Goal: Information Seeking & Learning: Learn about a topic

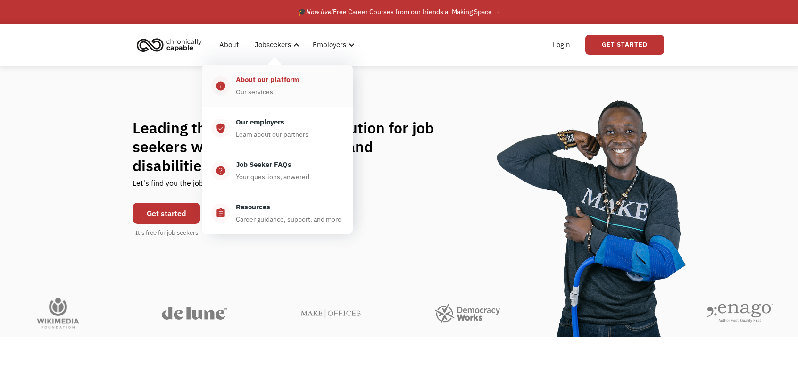
click at [273, 78] on div "About our platform" at bounding box center [267, 79] width 63 height 11
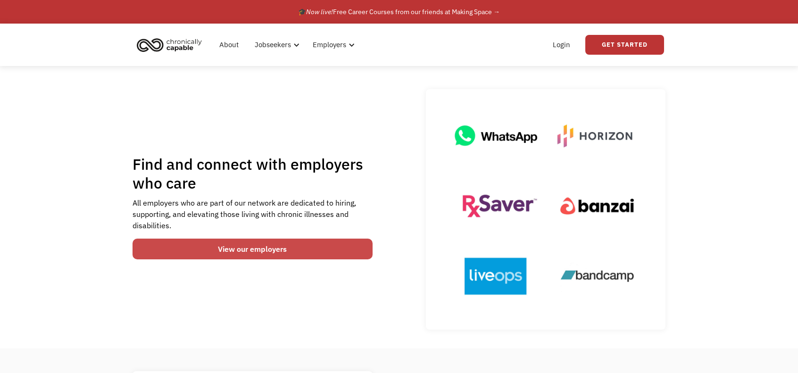
click at [250, 250] on link "View our employers" at bounding box center [253, 249] width 240 height 21
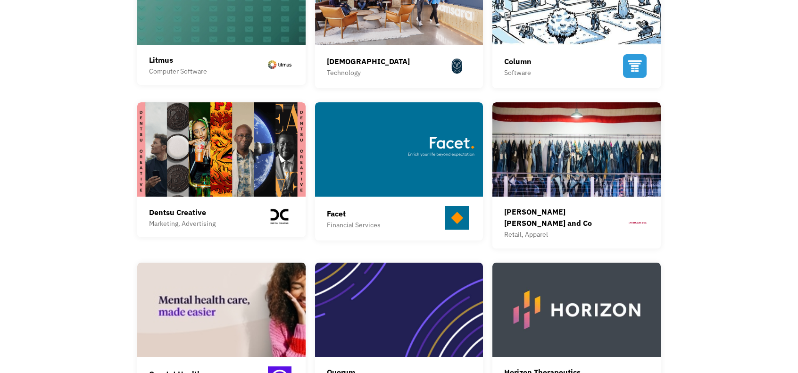
scroll to position [472, 0]
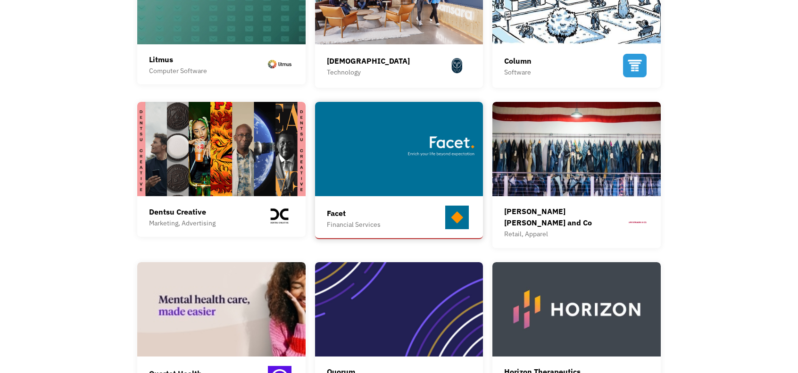
click at [386, 199] on div "Facet Financial Services Facet Wealth is one of the fastest-growing national fi…" at bounding box center [399, 170] width 168 height 136
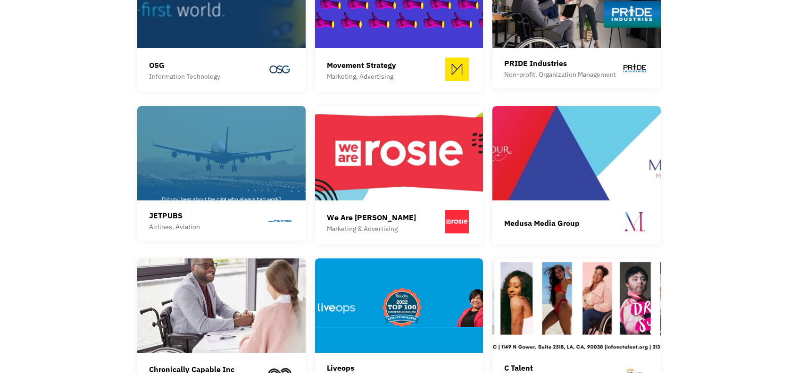
scroll to position [1085, 0]
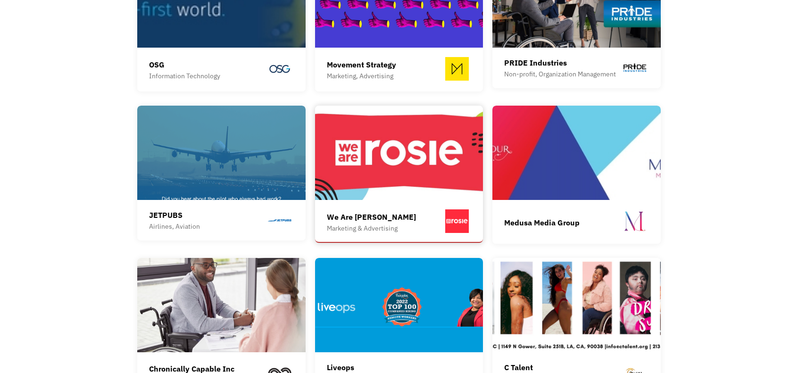
click at [391, 211] on div "We Are [PERSON_NAME]" at bounding box center [371, 216] width 89 height 11
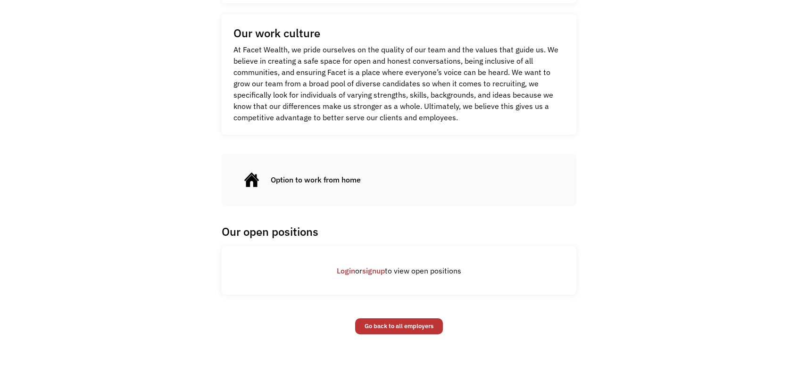
scroll to position [425, 0]
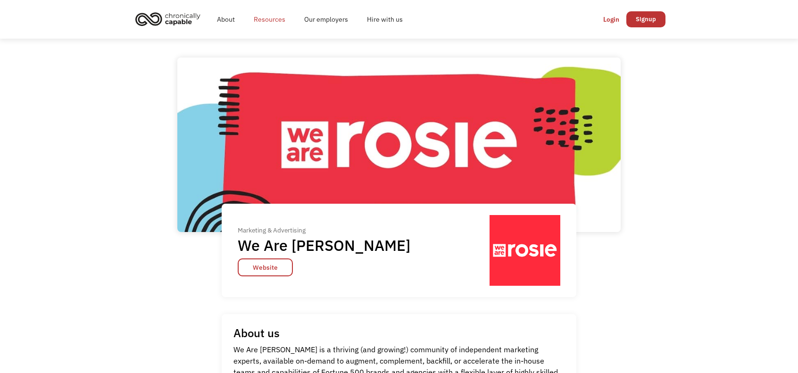
click at [264, 17] on link "Resources" at bounding box center [269, 19] width 50 height 30
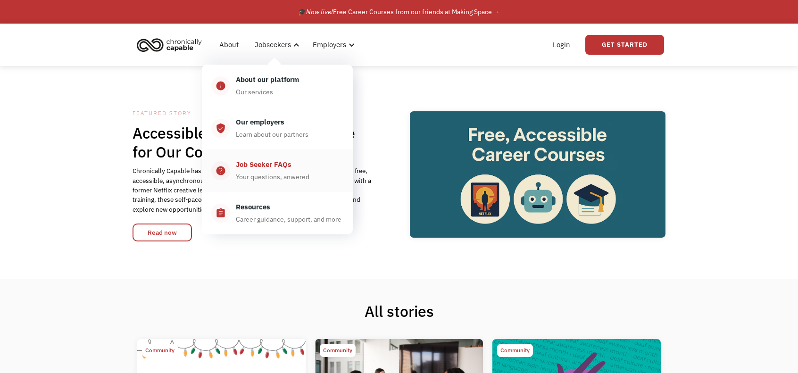
click at [271, 170] on div "Job Seeker FAQs Your questions, anwered" at bounding box center [286, 171] width 113 height 24
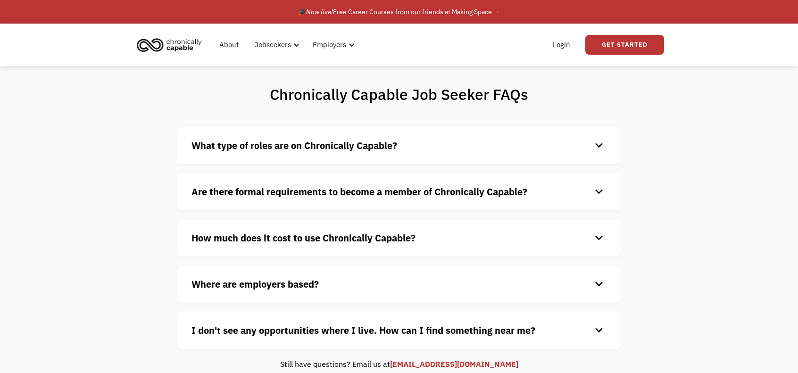
click at [382, 150] on strong "What type of roles are on Chronically Capable?" at bounding box center [295, 145] width 206 height 13
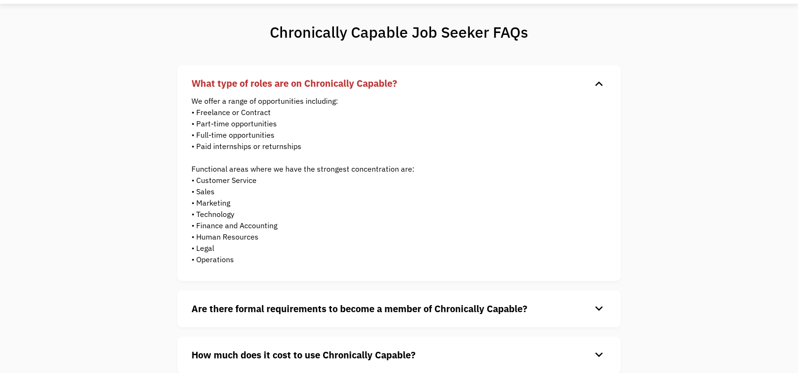
scroll to position [94, 0]
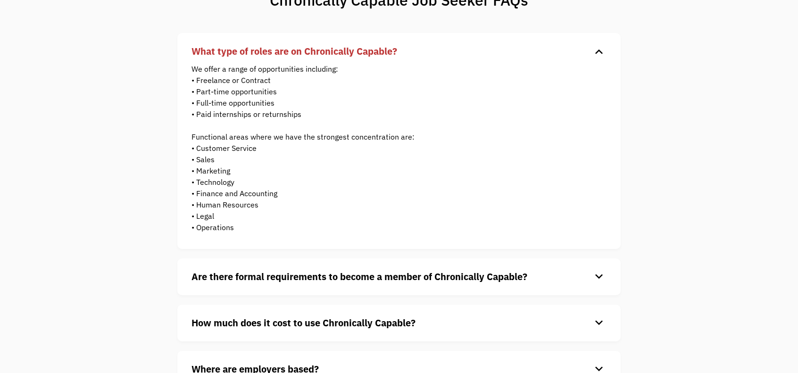
click at [330, 274] on strong "Are there formal requirements to become a member of Chronically Capable?" at bounding box center [360, 276] width 336 height 13
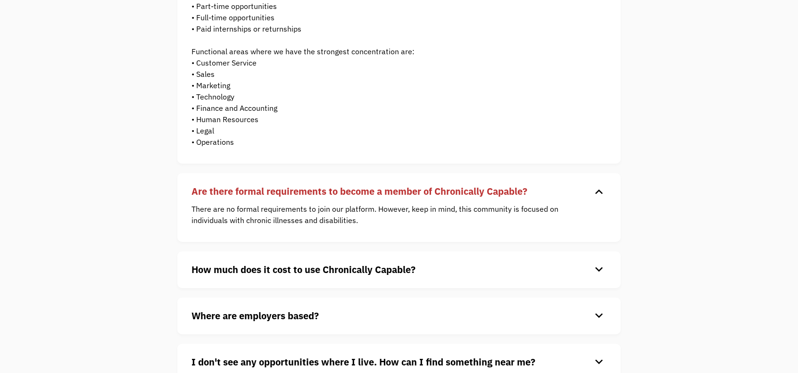
scroll to position [189, 0]
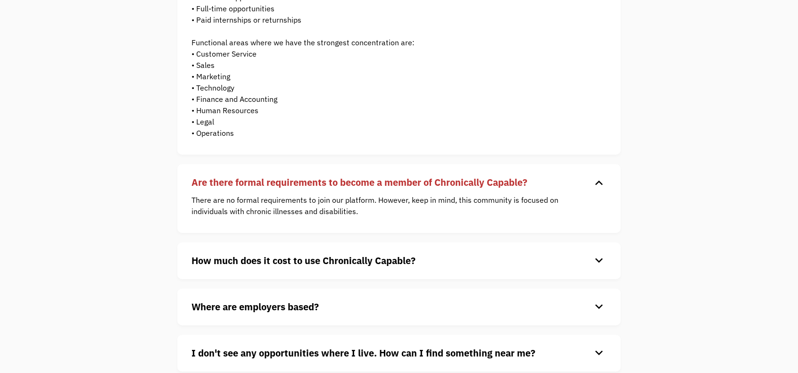
drag, startPoint x: 262, startPoint y: 272, endPoint x: 219, endPoint y: 269, distance: 43.5
click at [262, 272] on div "How much does it cost to use Chronically Capable? keyboard_arrow_down Chronical…" at bounding box center [399, 261] width 444 height 37
click at [248, 248] on div "How much does it cost to use Chronically Capable? keyboard_arrow_down Chronical…" at bounding box center [399, 261] width 444 height 37
click at [246, 257] on strong "How much does it cost to use Chronically Capable?" at bounding box center [304, 260] width 224 height 13
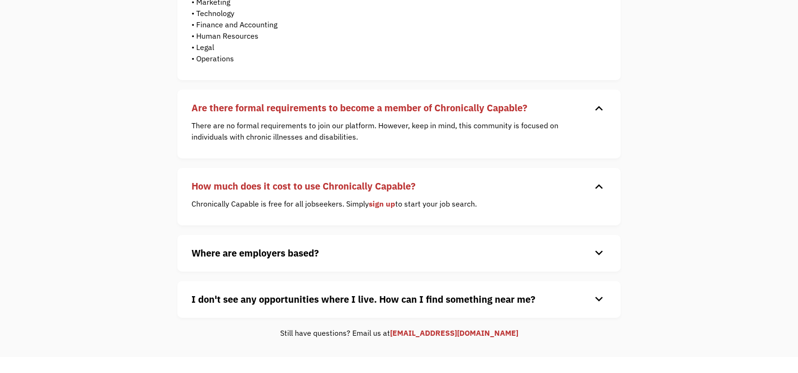
scroll to position [330, 0]
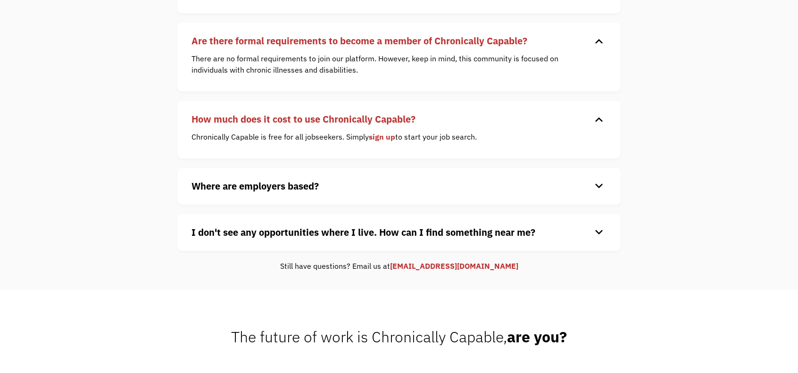
click at [298, 187] on strong "Where are employers based?" at bounding box center [255, 186] width 127 height 13
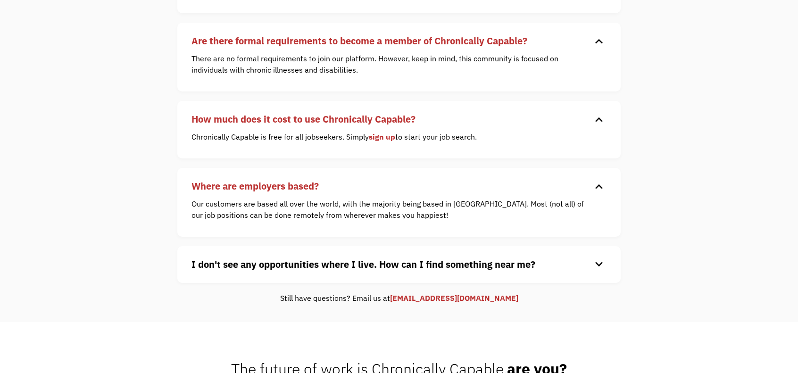
click at [304, 272] on div "I don't see any opportunities where I live. How can I find something near me? k…" at bounding box center [399, 264] width 444 height 37
click at [602, 265] on div "keyboard_arrow_down" at bounding box center [599, 265] width 15 height 14
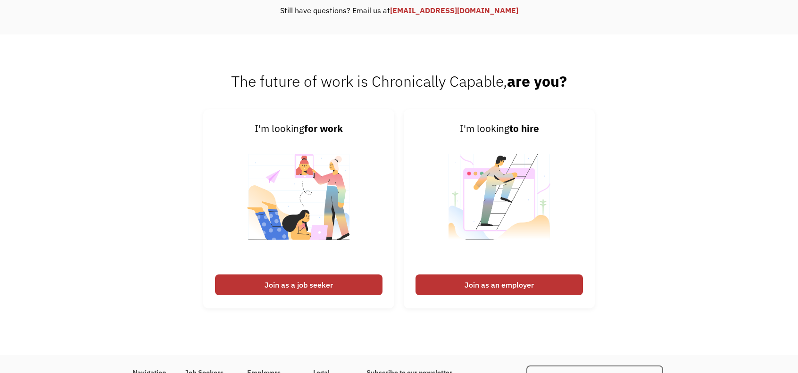
scroll to position [708, 0]
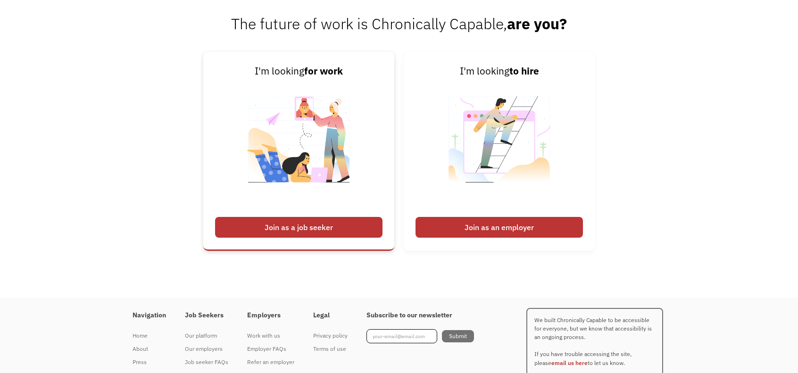
click at [314, 232] on div "Join as a job seeker" at bounding box center [298, 227] width 167 height 21
click at [315, 227] on div "Join as a job seeker" at bounding box center [298, 227] width 167 height 21
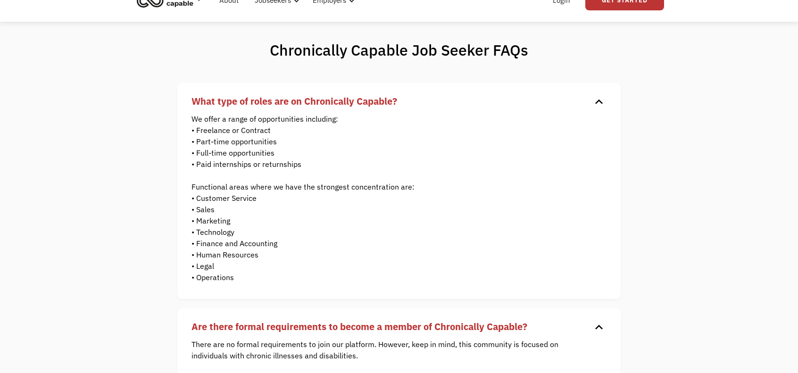
scroll to position [37, 0]
